Goal: Transaction & Acquisition: Purchase product/service

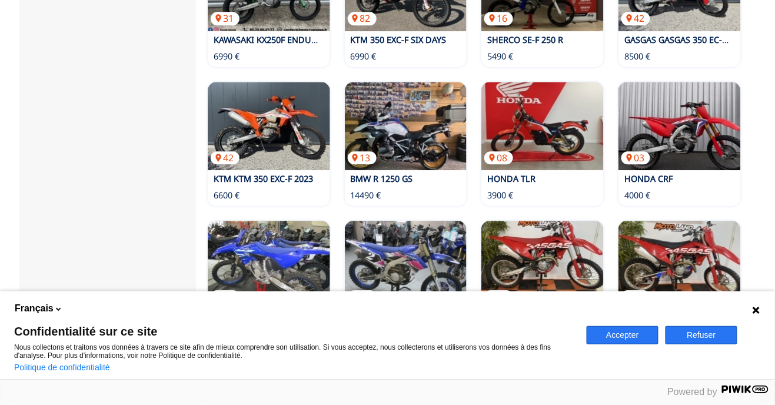
scroll to position [836, 0]
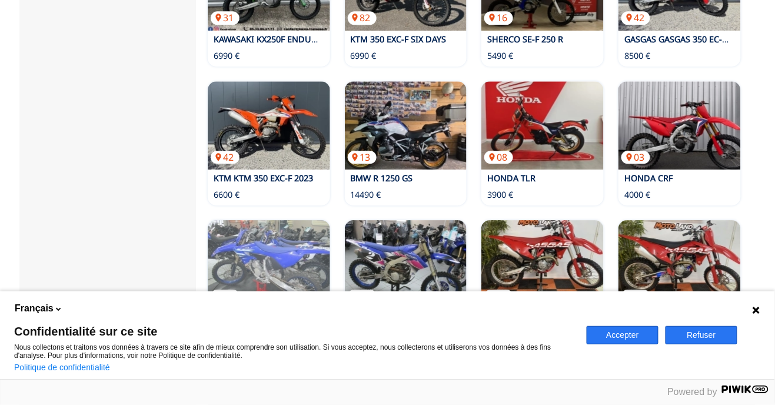
click at [288, 220] on img at bounding box center [269, 264] width 122 height 88
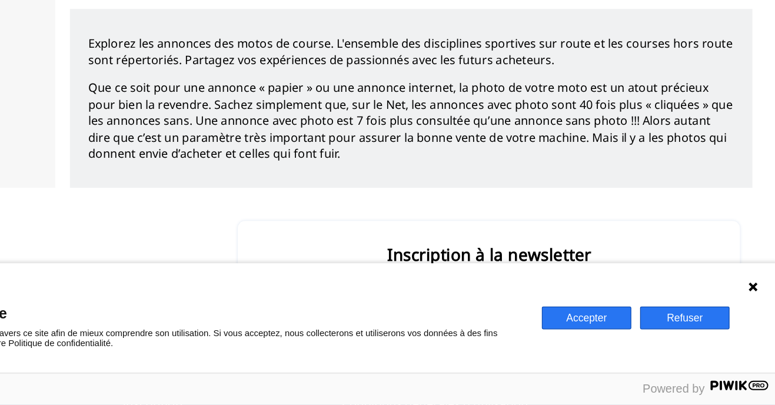
scroll to position [1172, 0]
